Goal: Information Seeking & Learning: Learn about a topic

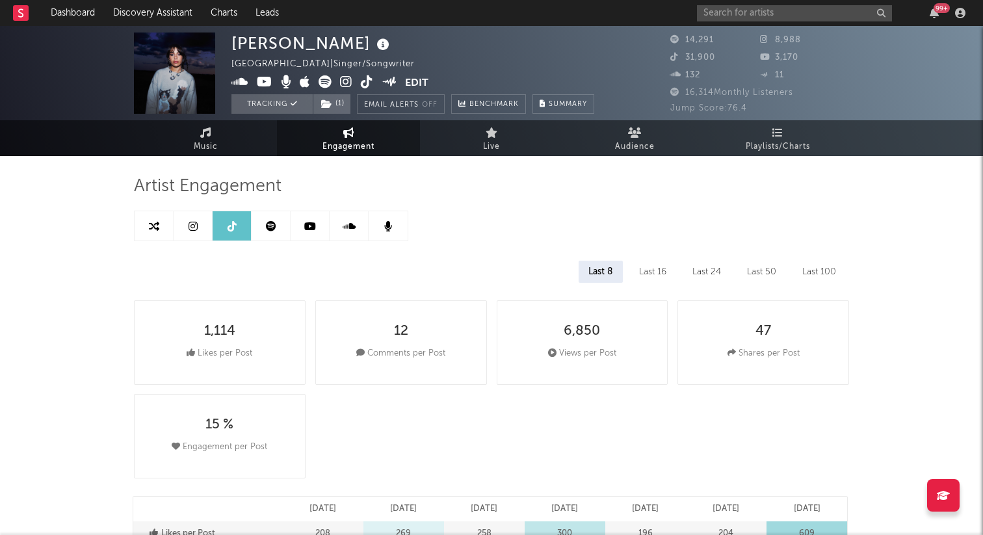
select select "6m"
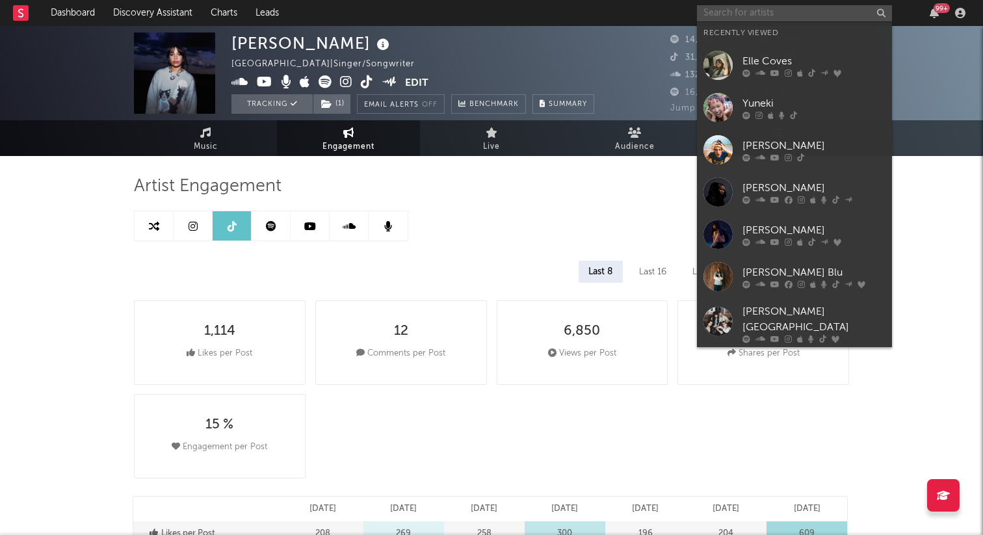
click at [726, 11] on input "text" at bounding box center [794, 13] width 195 height 16
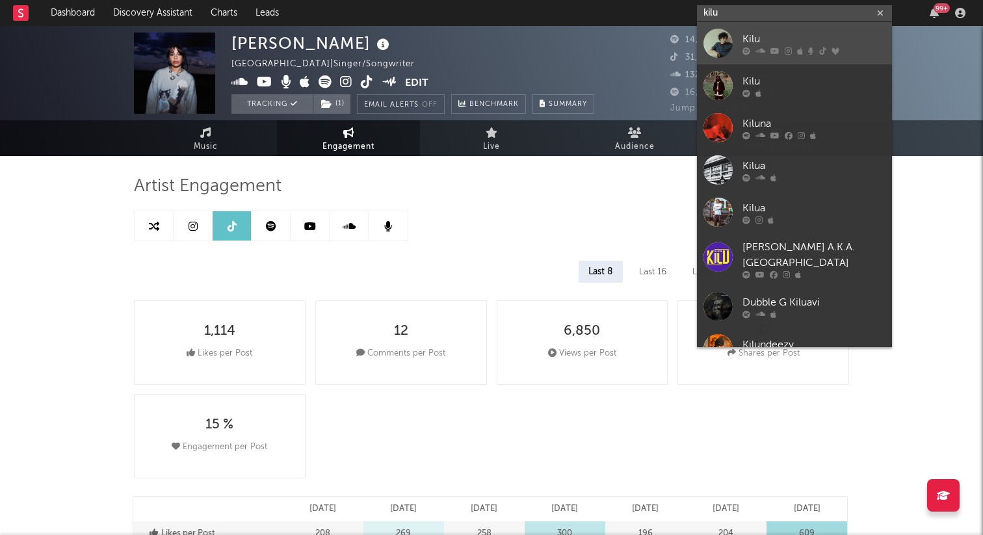
type input "kilu"
click at [761, 38] on div "Kilu" at bounding box center [814, 39] width 143 height 16
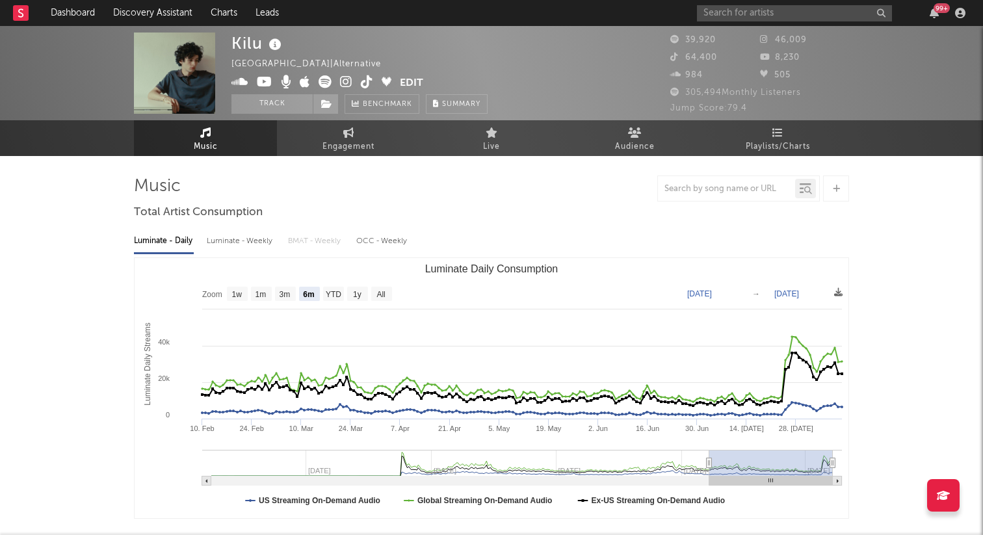
select select "6m"
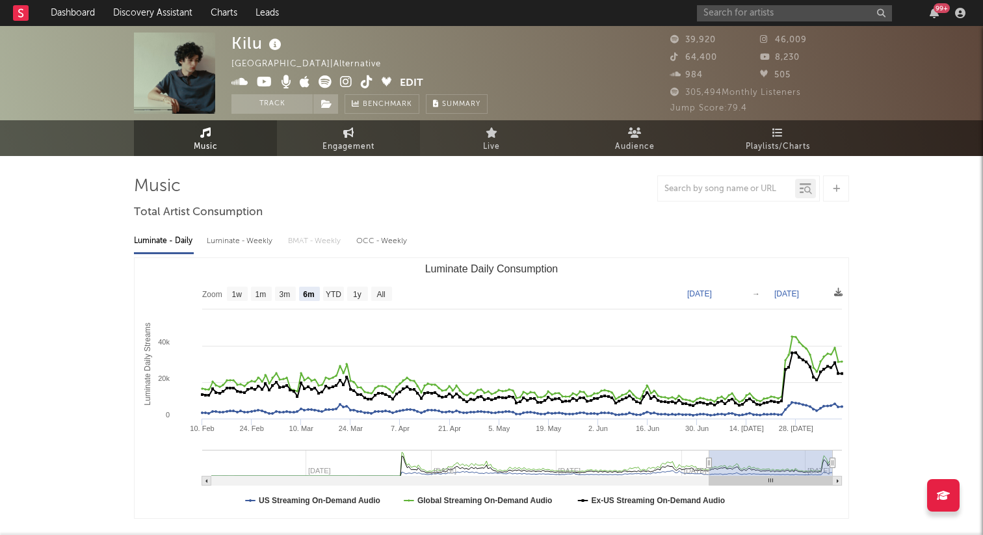
click at [345, 150] on span "Engagement" at bounding box center [349, 147] width 52 height 16
select select "1w"
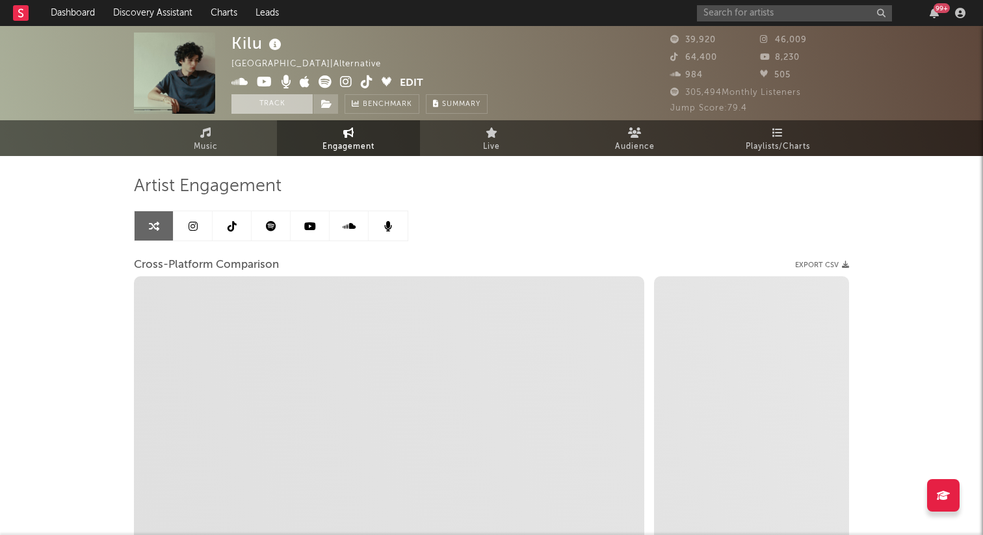
select select "1m"
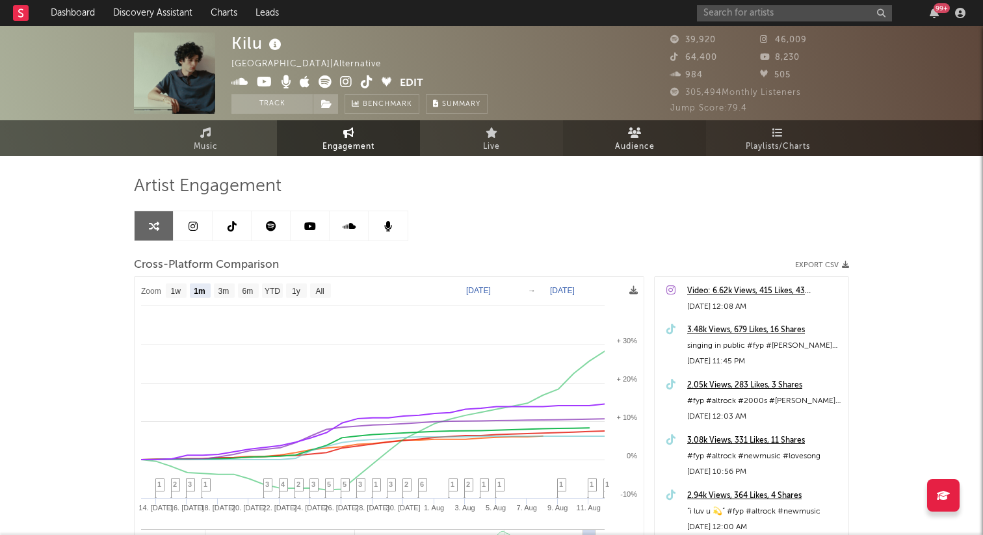
click at [617, 141] on span "Audience" at bounding box center [635, 147] width 40 height 16
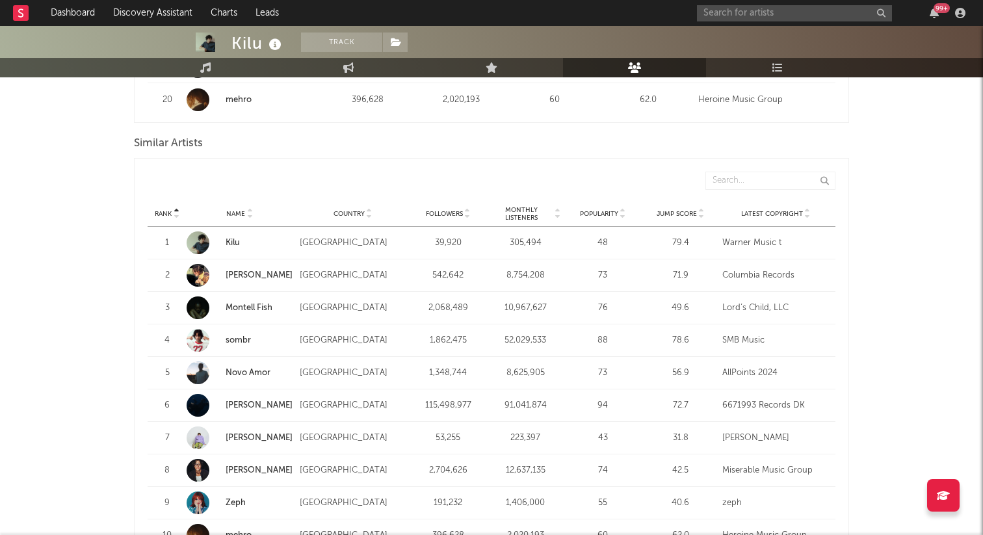
scroll to position [1156, 0]
